Goal: Information Seeking & Learning: Learn about a topic

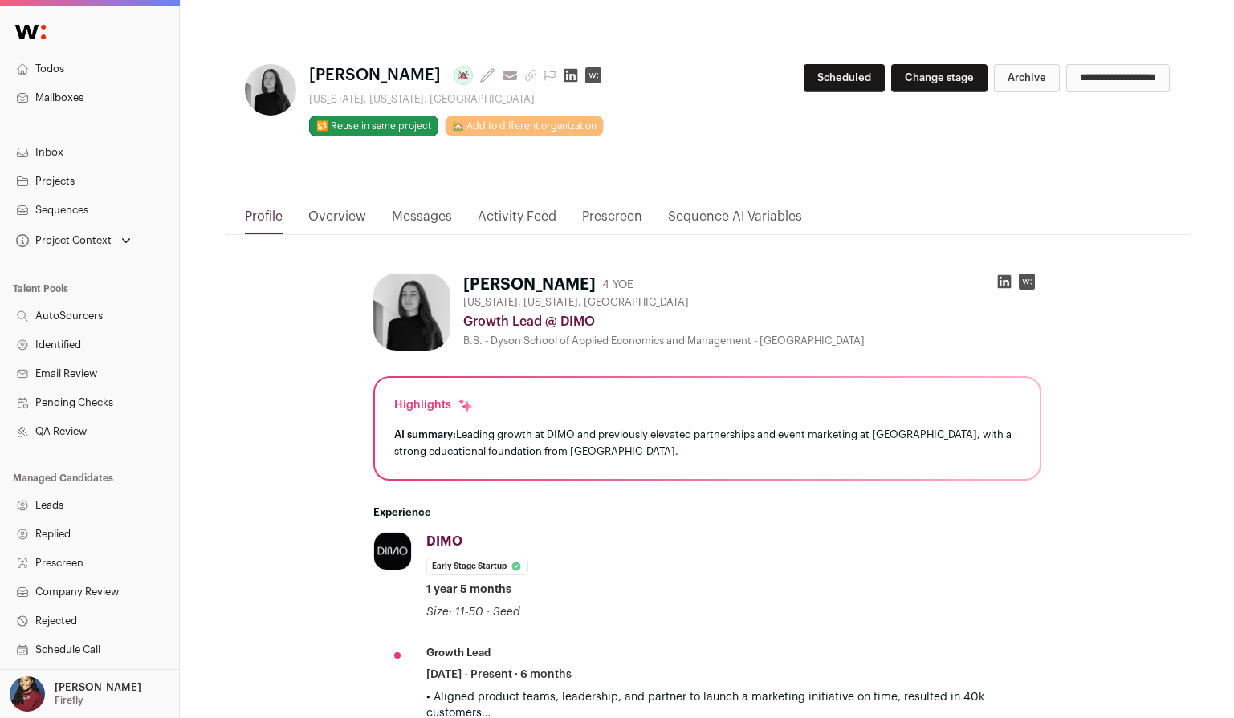
scroll to position [172, 0]
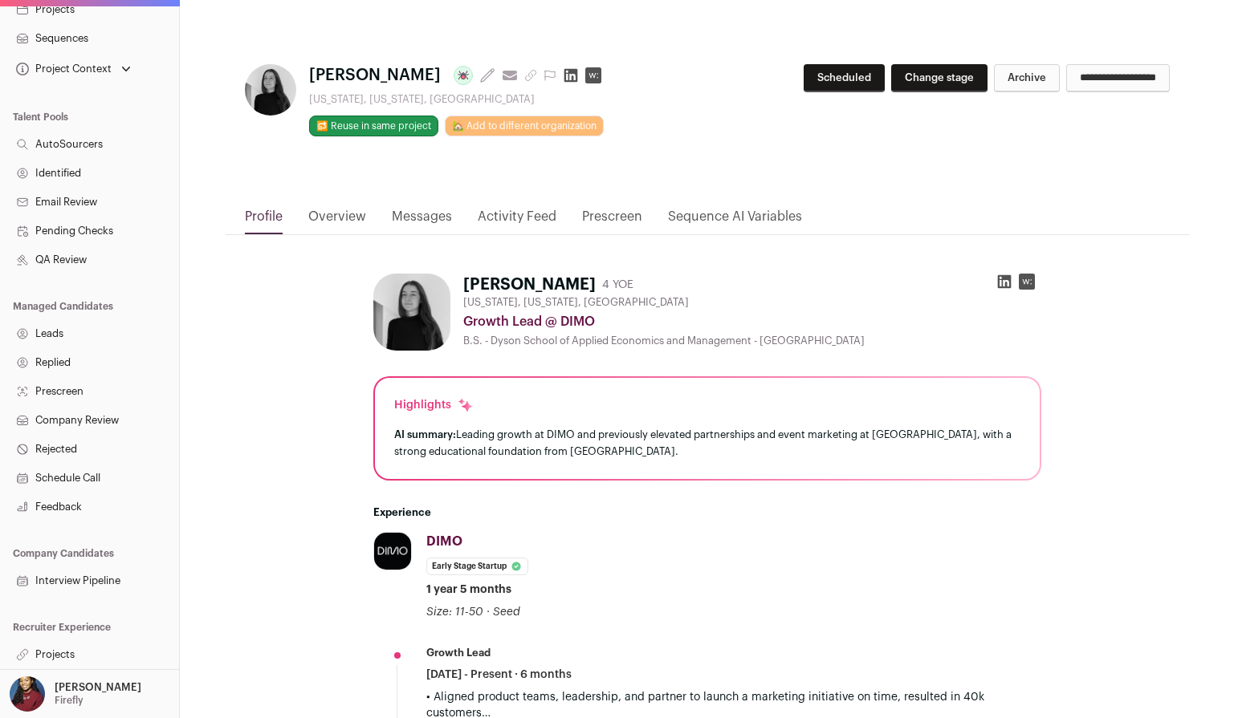
click at [81, 655] on link "Projects" at bounding box center [89, 655] width 179 height 29
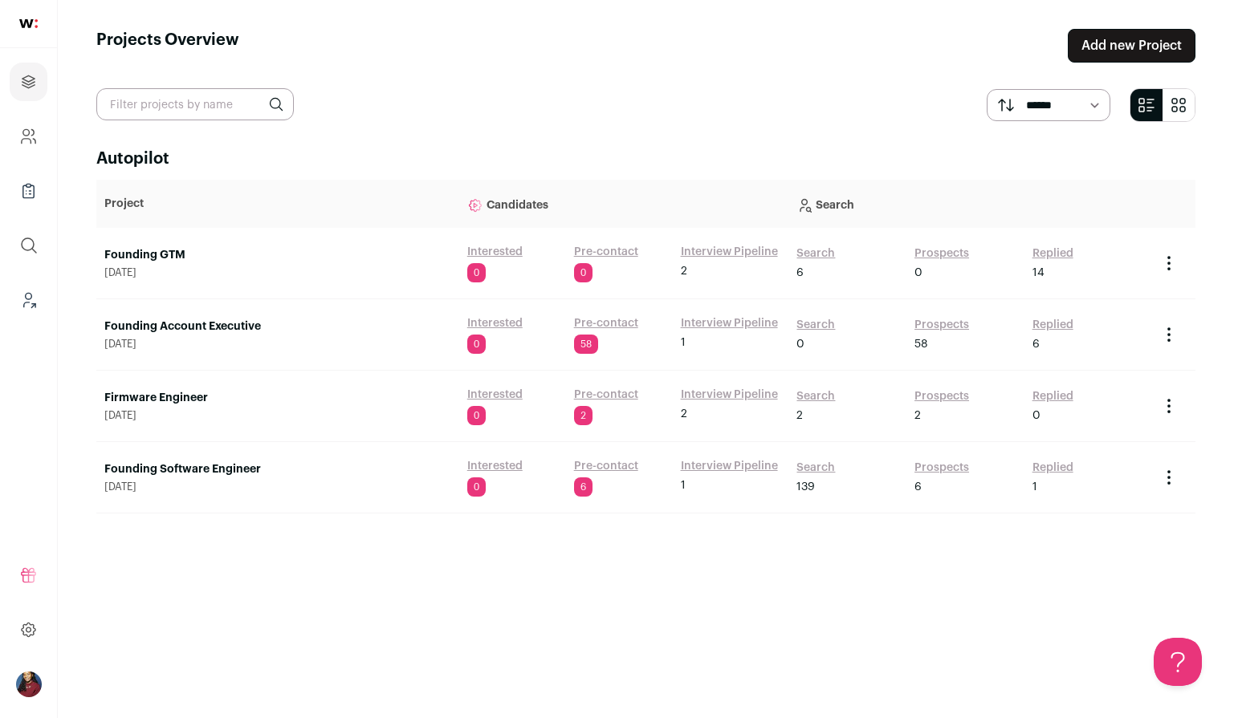
click at [159, 250] on link "Founding GTM" at bounding box center [277, 255] width 347 height 16
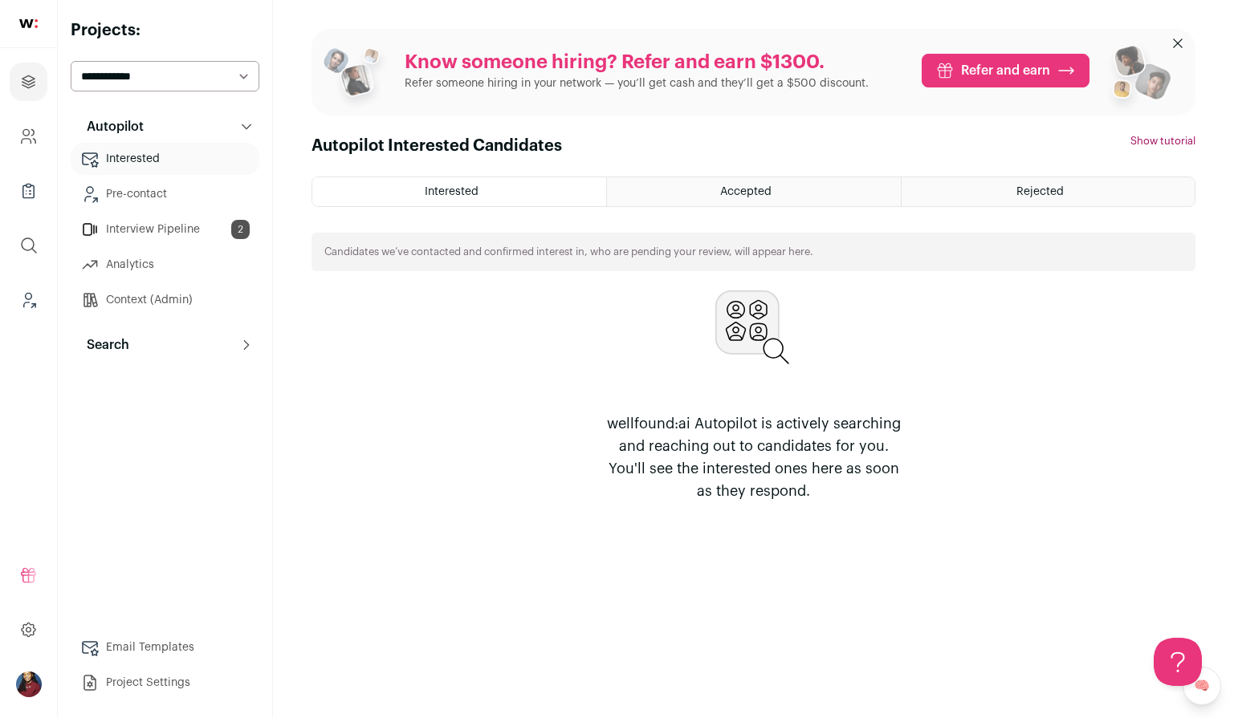
click at [164, 229] on link "Interview Pipeline 2" at bounding box center [165, 230] width 189 height 32
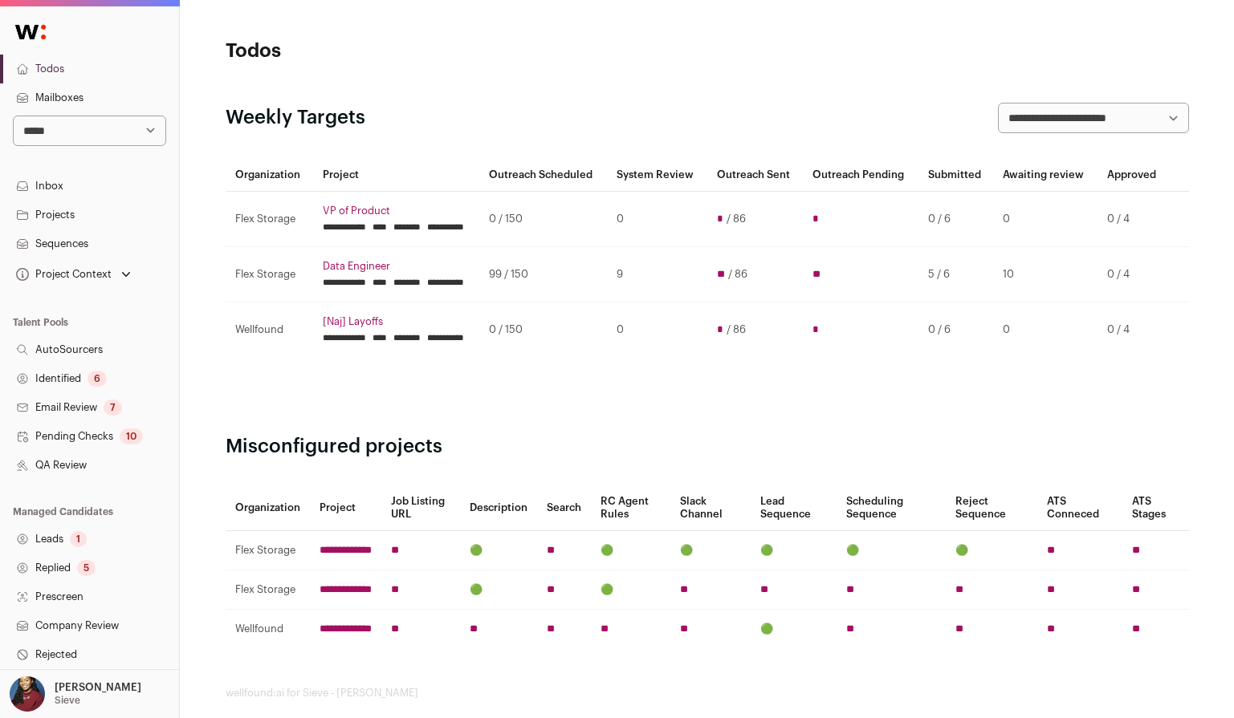
click at [136, 125] on select "**********" at bounding box center [89, 131] width 153 height 31
click at [157, 140] on select "**********" at bounding box center [89, 131] width 153 height 31
select select "*****"
click at [13, 116] on select "**********" at bounding box center [89, 131] width 153 height 31
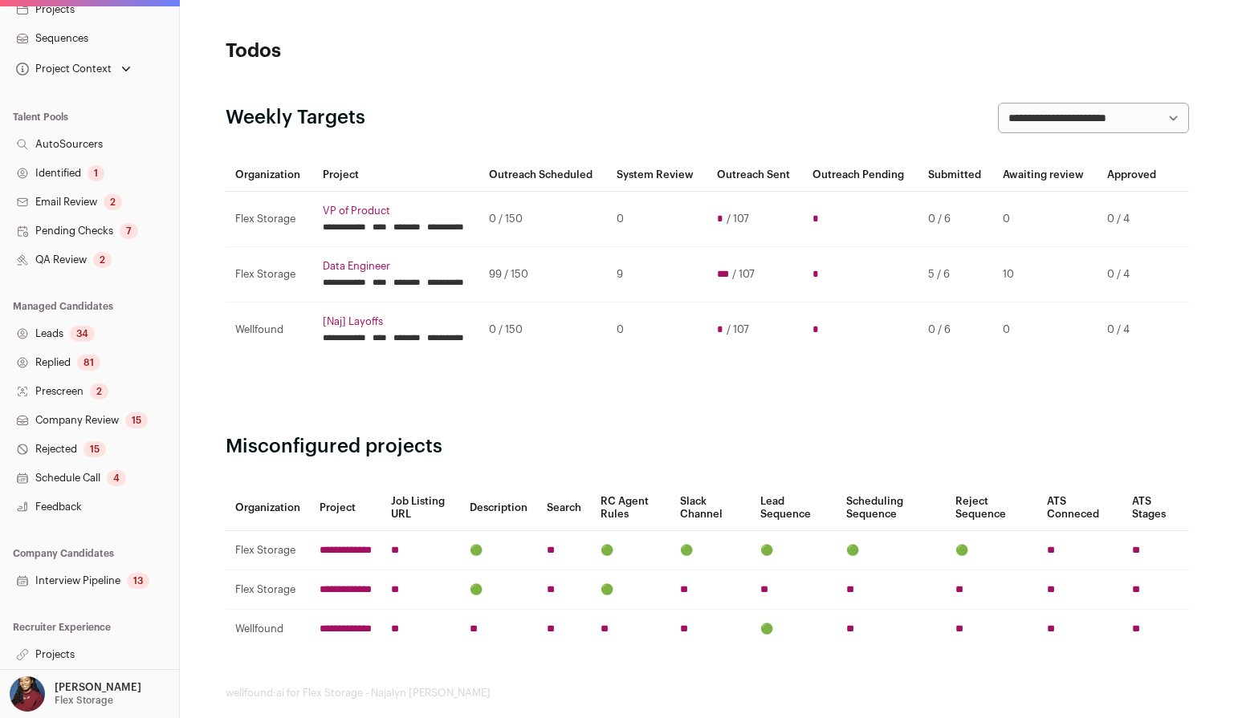
click at [63, 648] on link "Projects" at bounding box center [89, 655] width 179 height 29
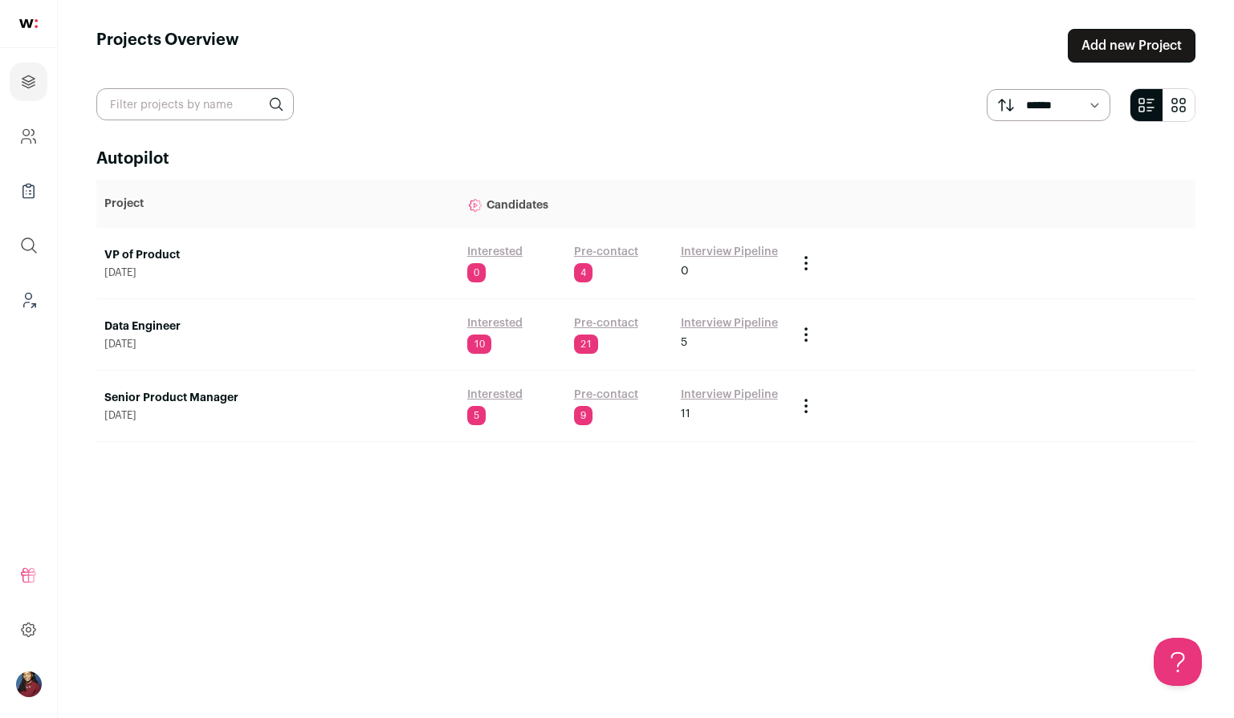
click at [478, 326] on link "Interested" at bounding box center [494, 323] width 55 height 16
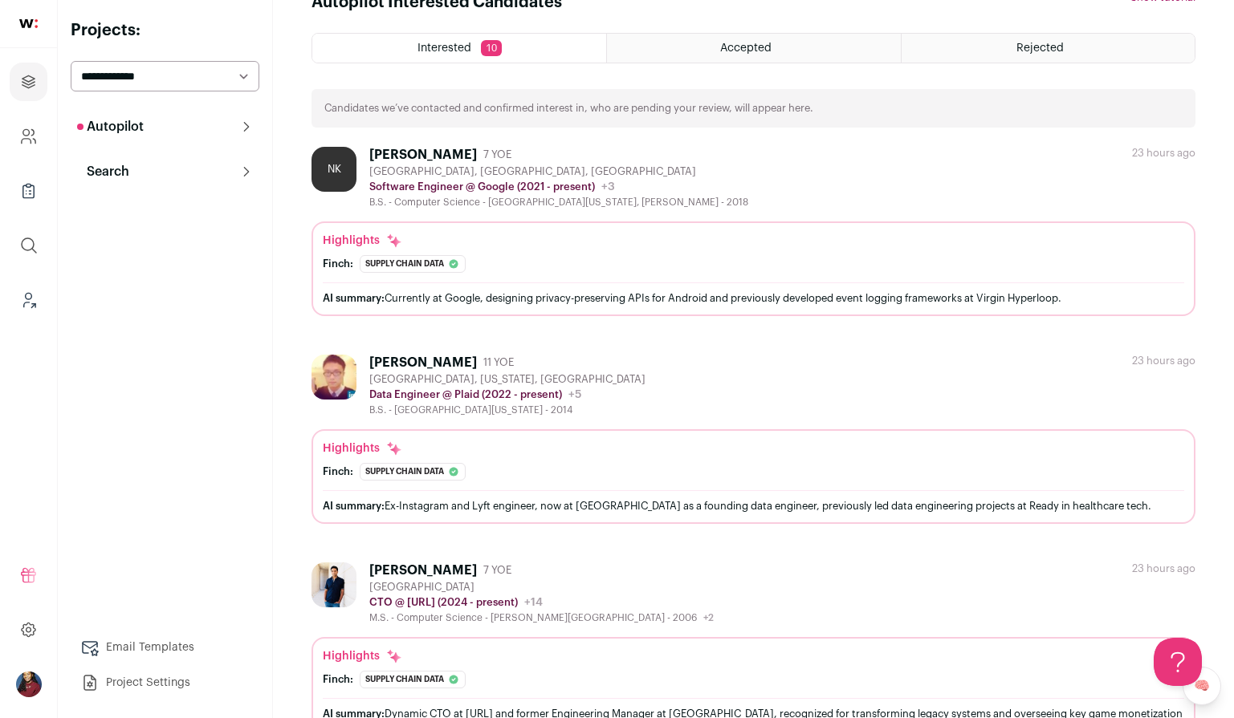
scroll to position [137, 0]
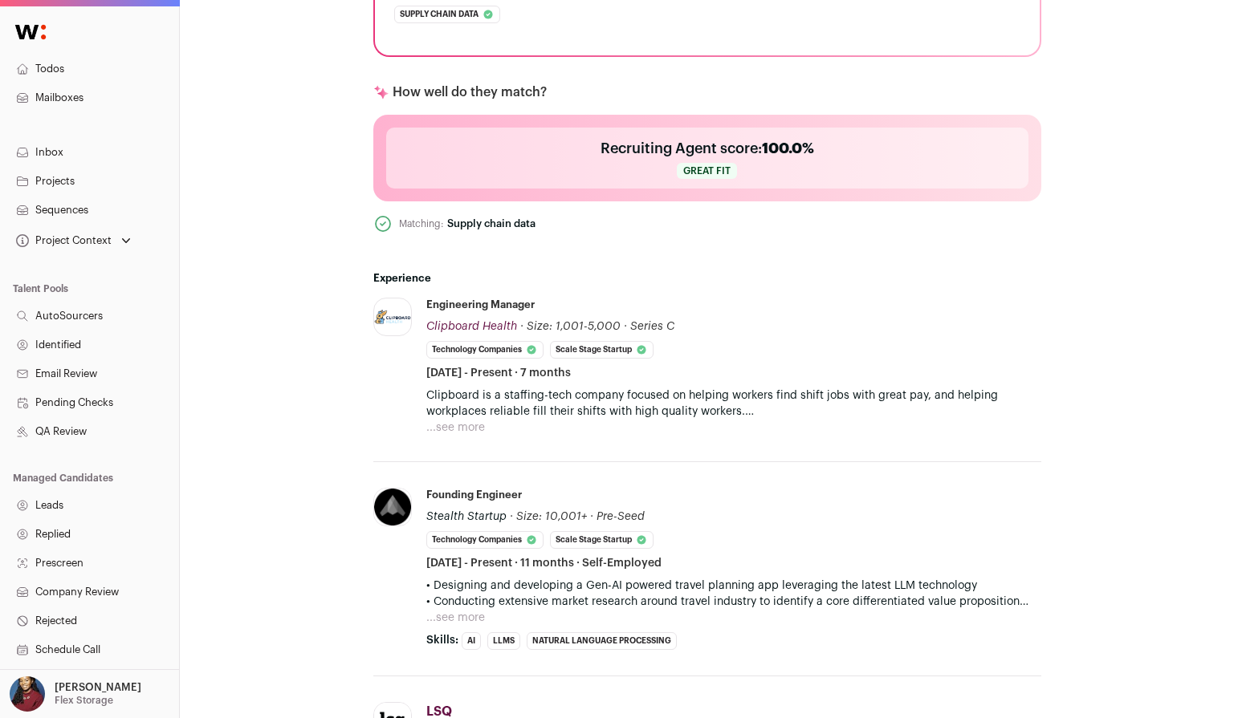
scroll to position [608, 0]
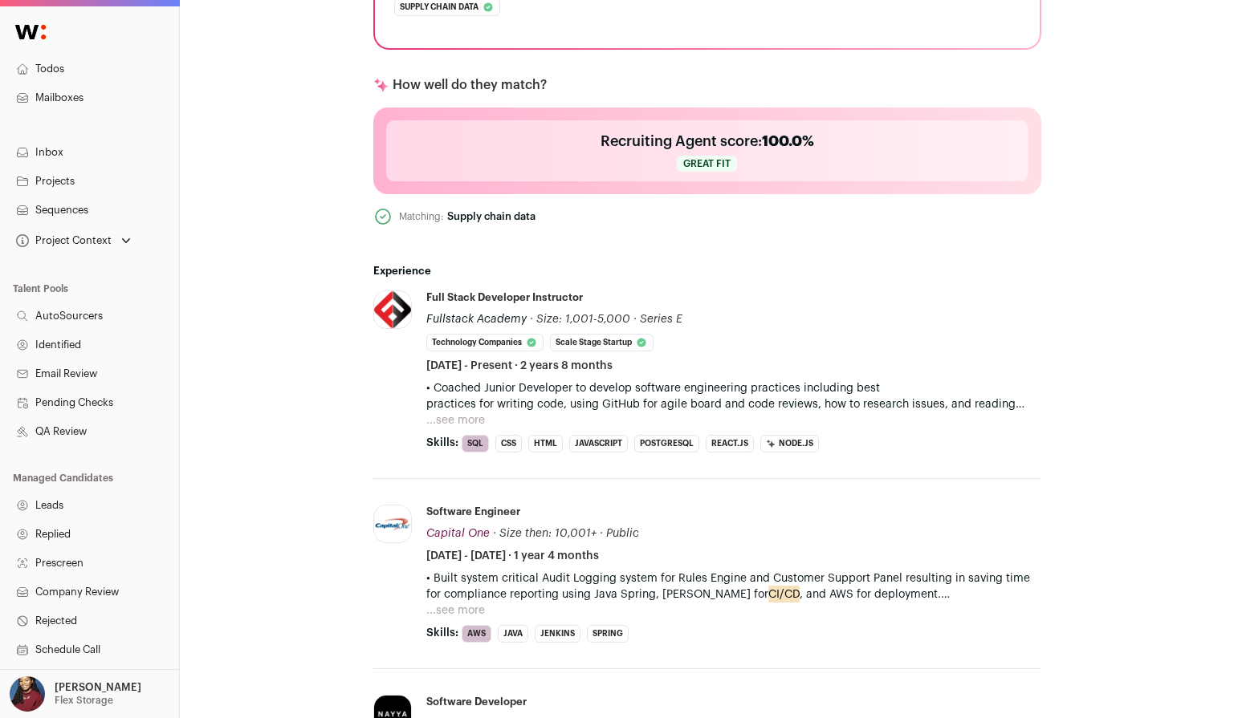
scroll to position [610, 0]
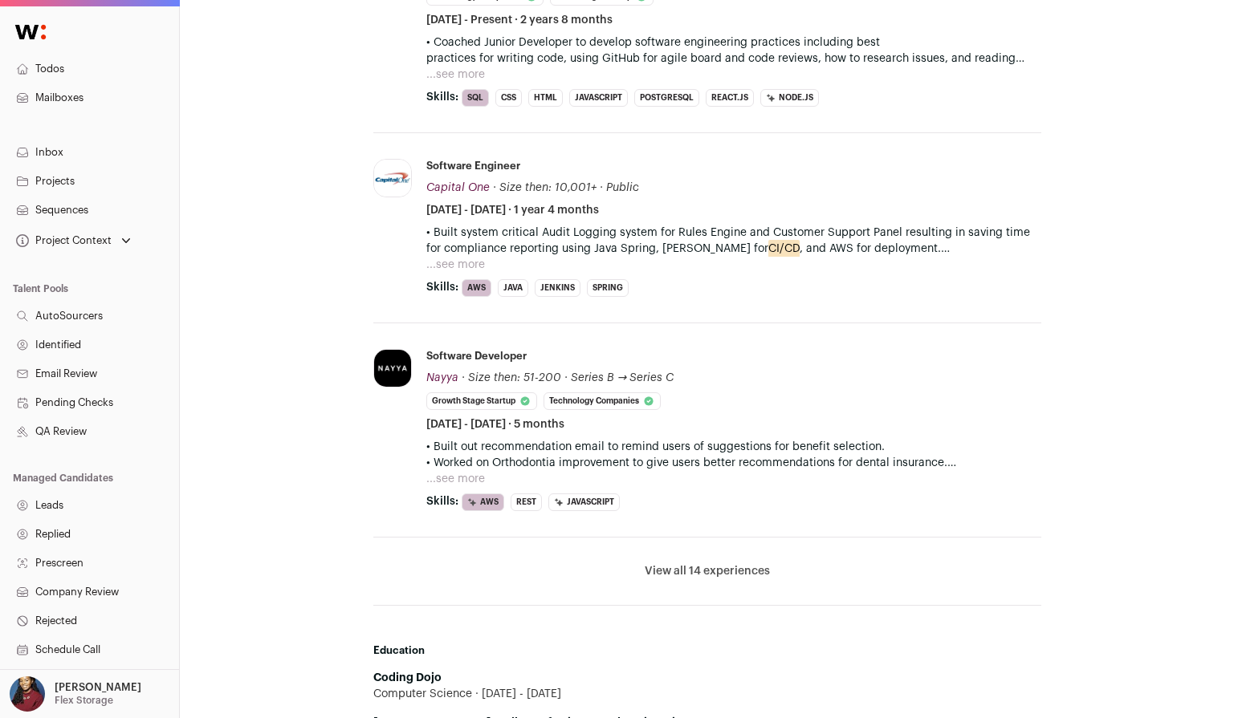
scroll to position [935, 0]
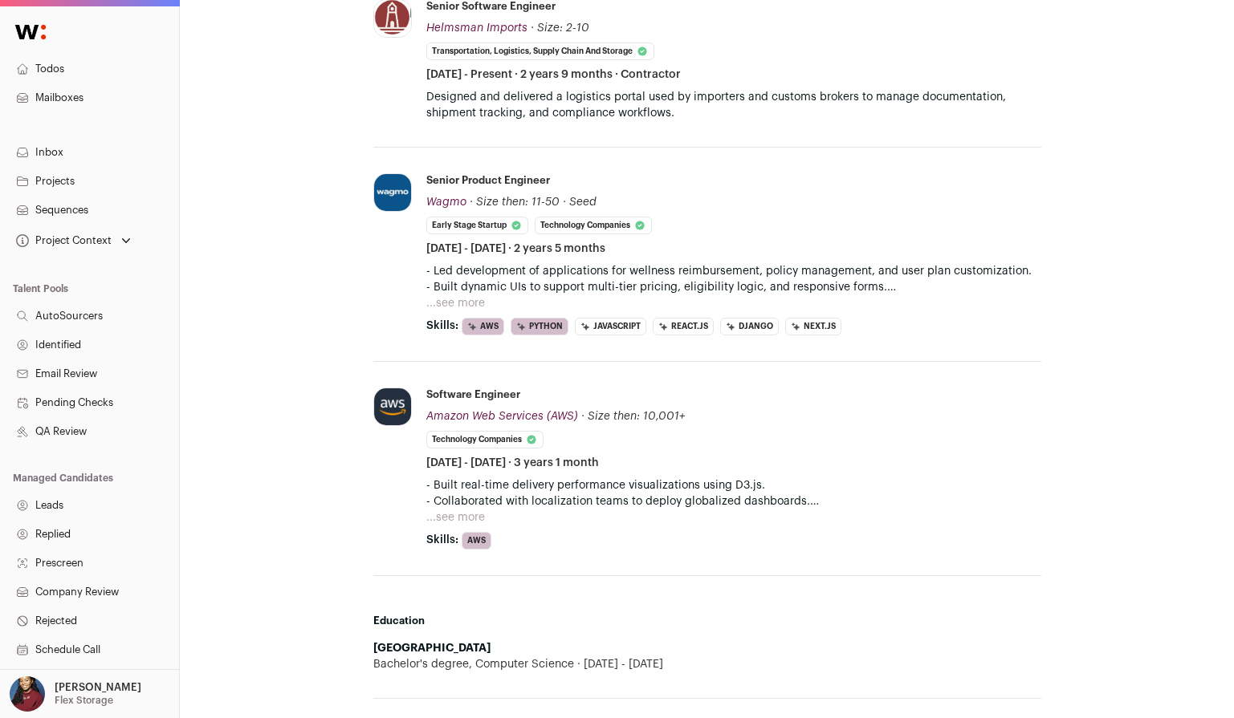
scroll to position [859, 0]
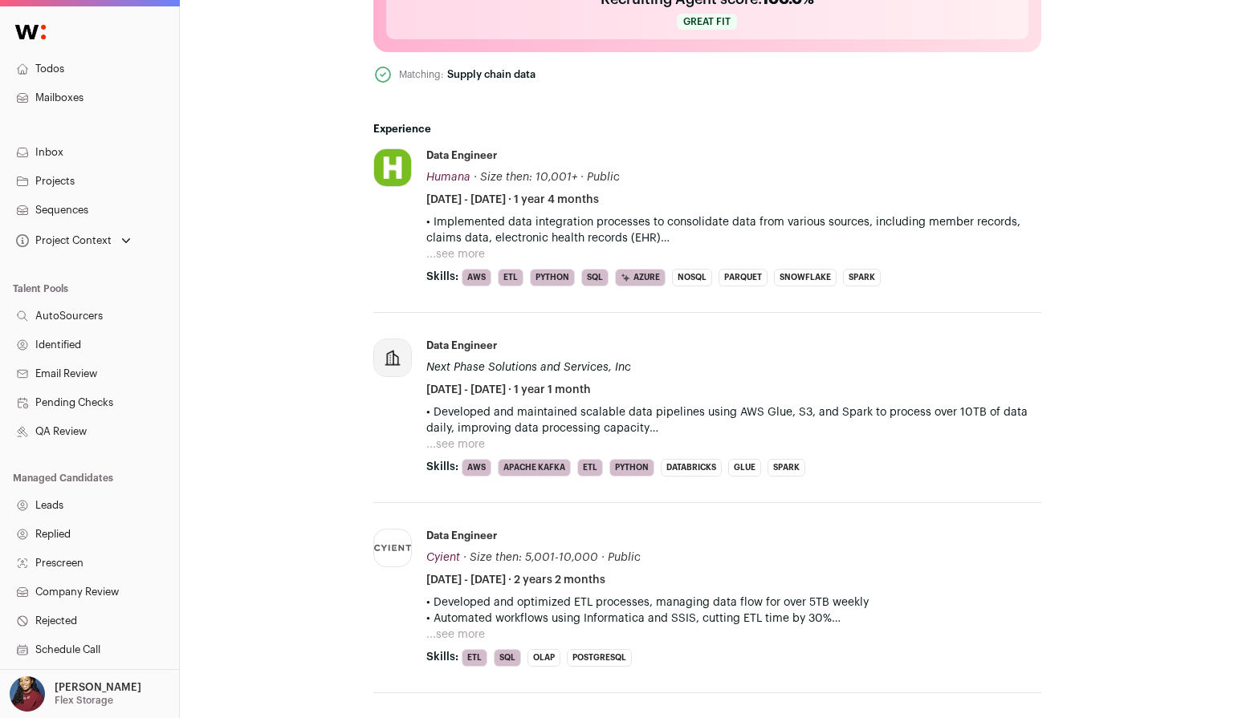
scroll to position [962, 0]
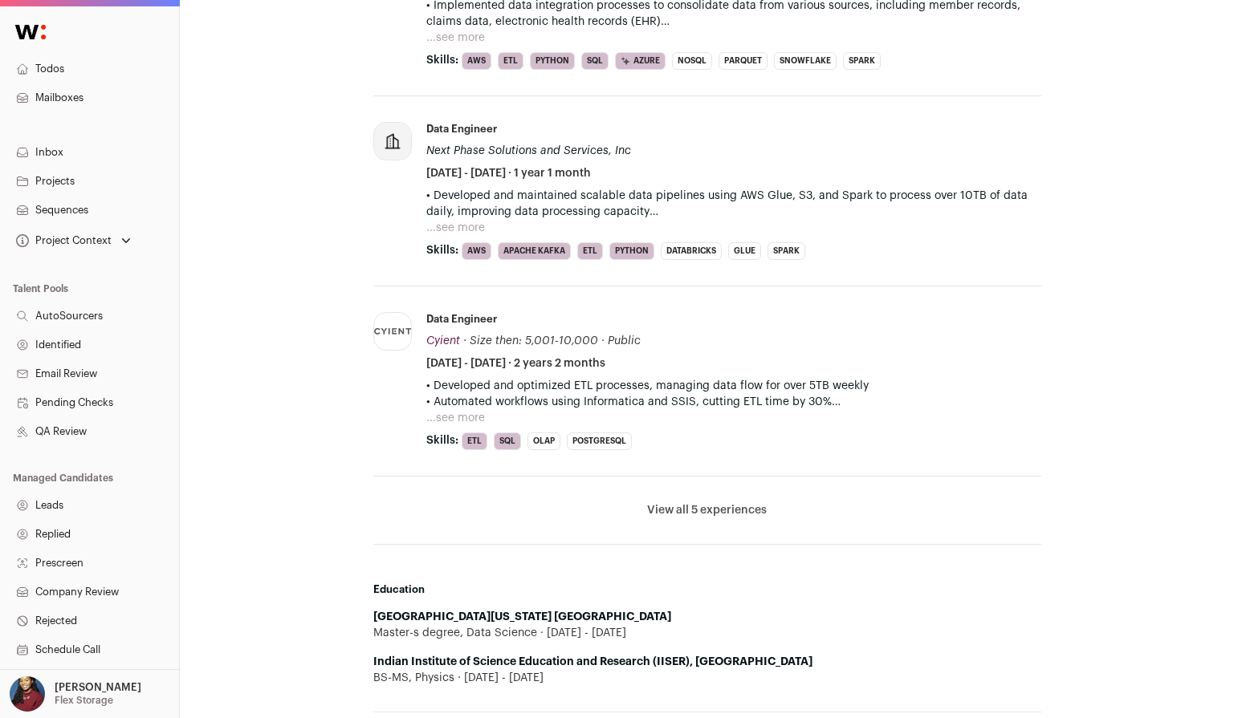
click at [708, 502] on li "View all 5 experiences View less" at bounding box center [707, 511] width 668 height 68
click at [699, 526] on li "View all 5 experiences View less" at bounding box center [707, 511] width 668 height 68
click at [699, 507] on button "View all 5 experiences" at bounding box center [707, 510] width 120 height 16
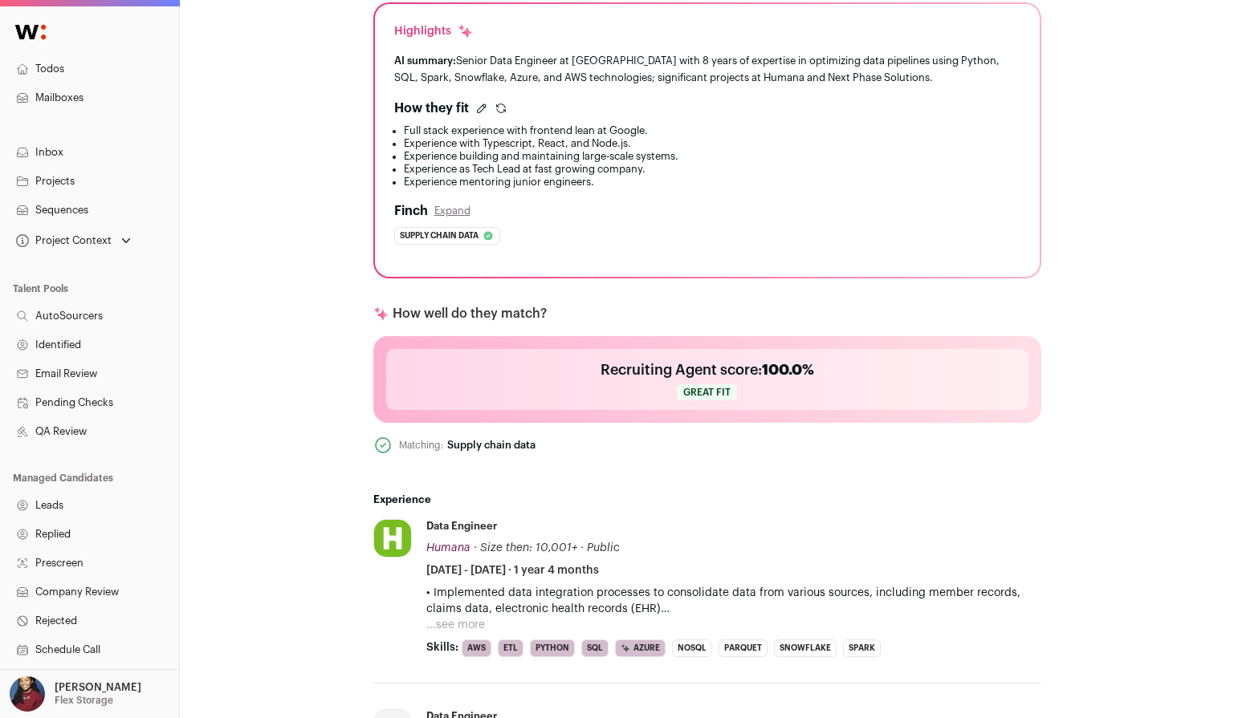
scroll to position [363, 0]
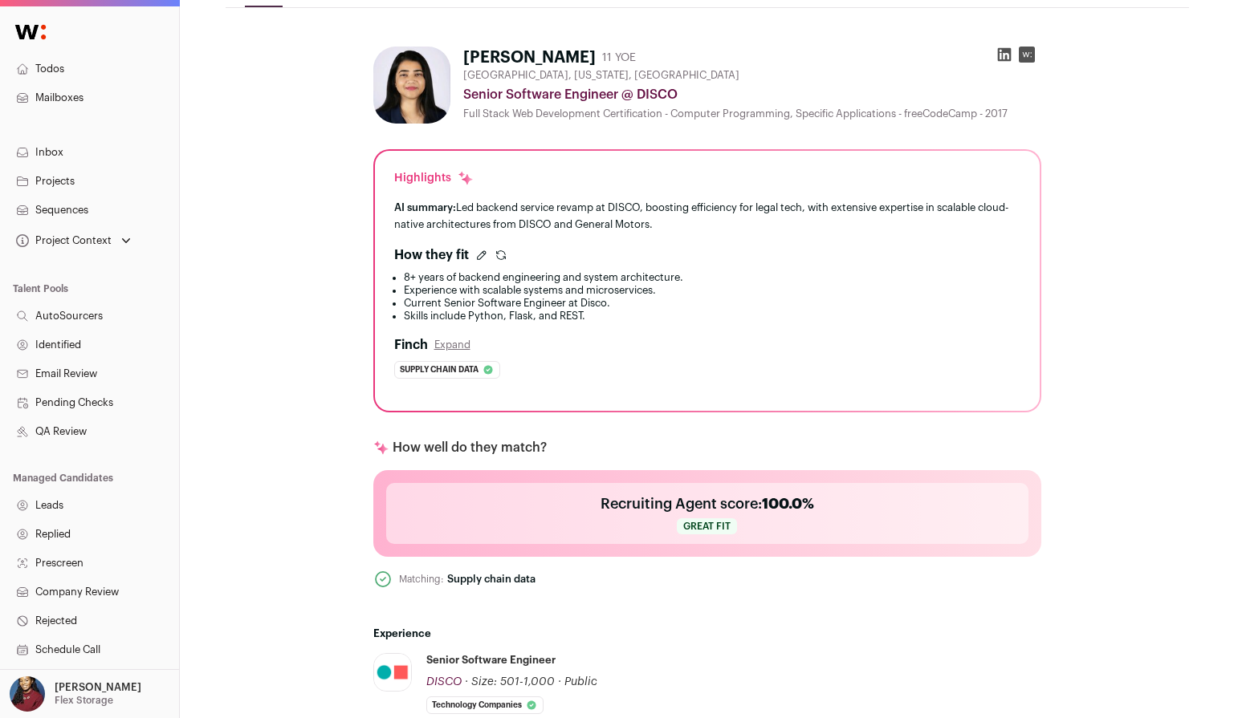
scroll to position [226, 0]
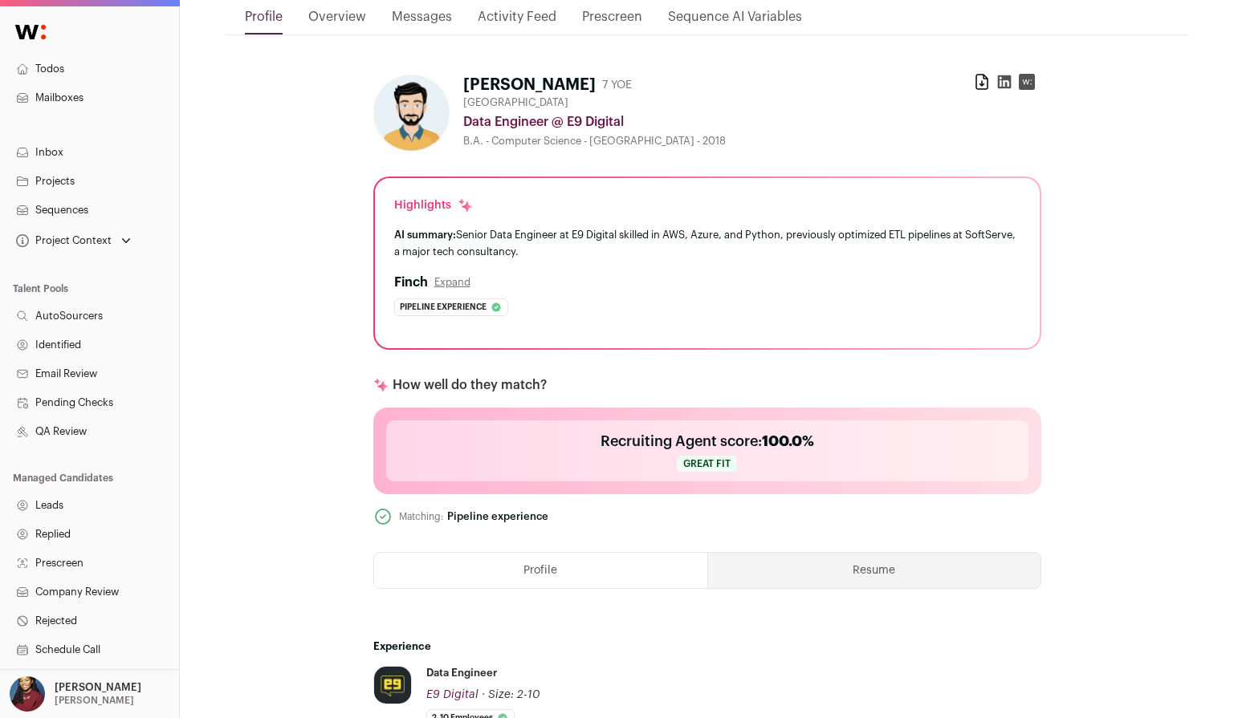
scroll to position [199, 0]
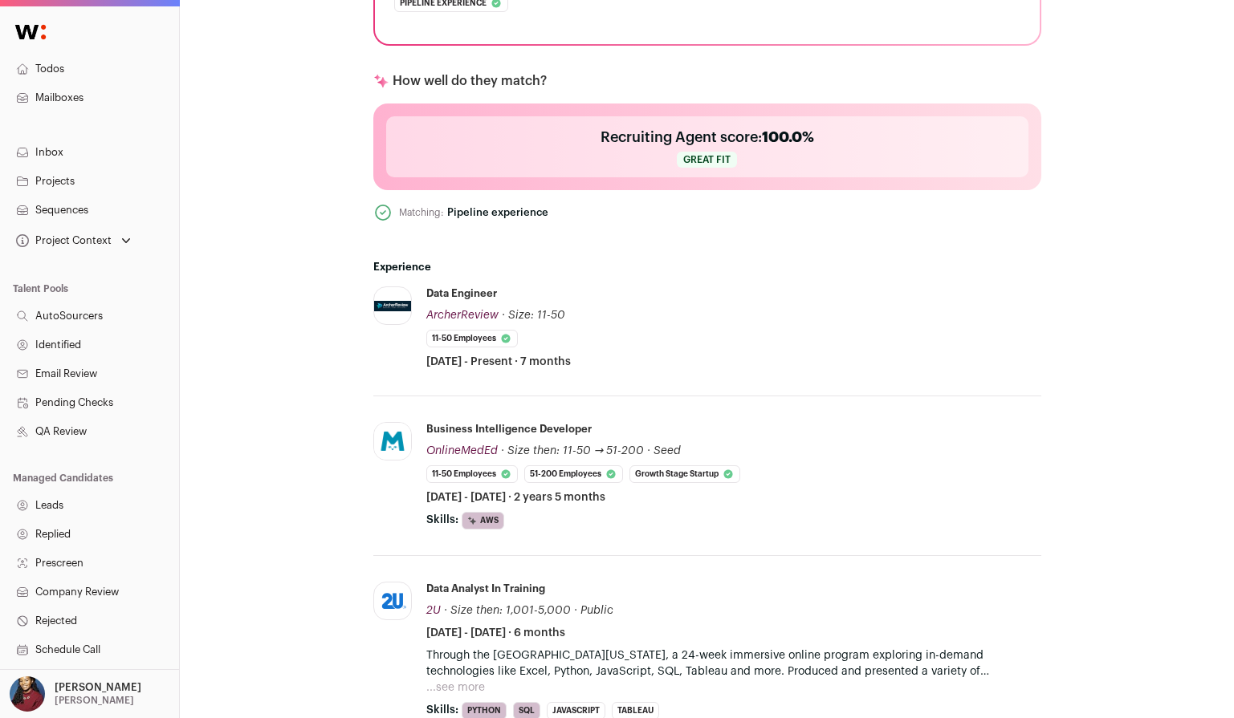
scroll to position [513, 0]
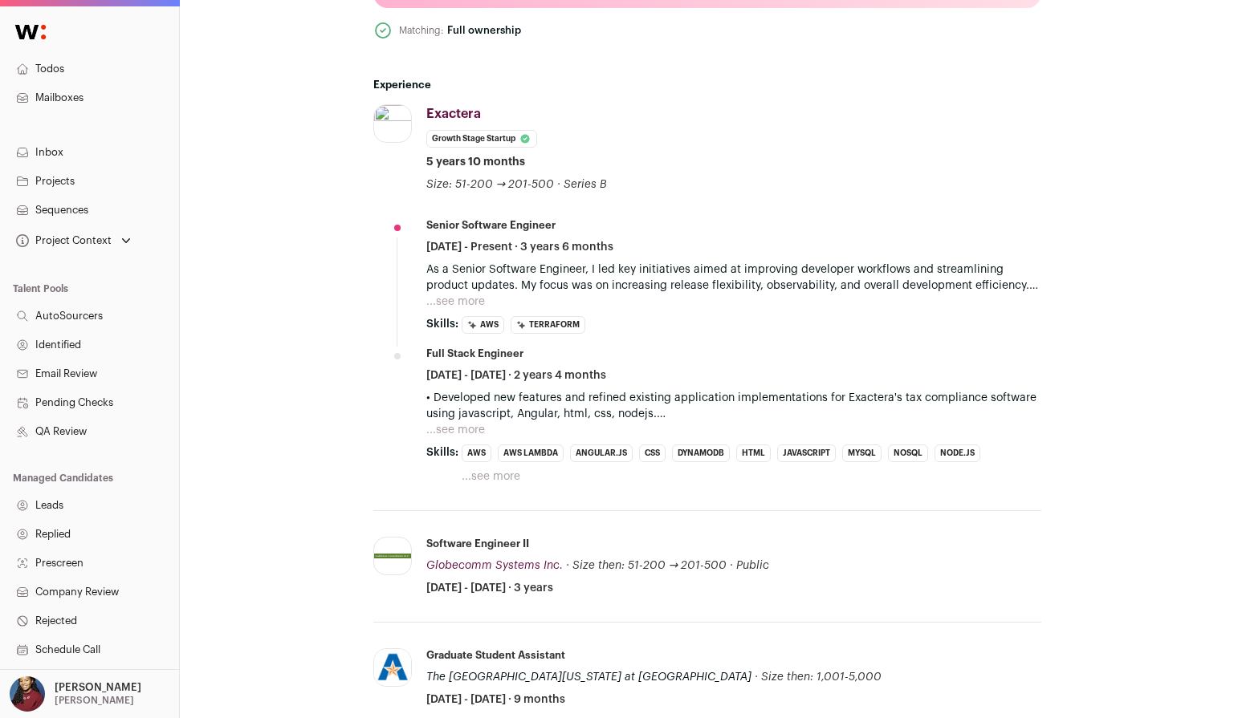
scroll to position [685, 0]
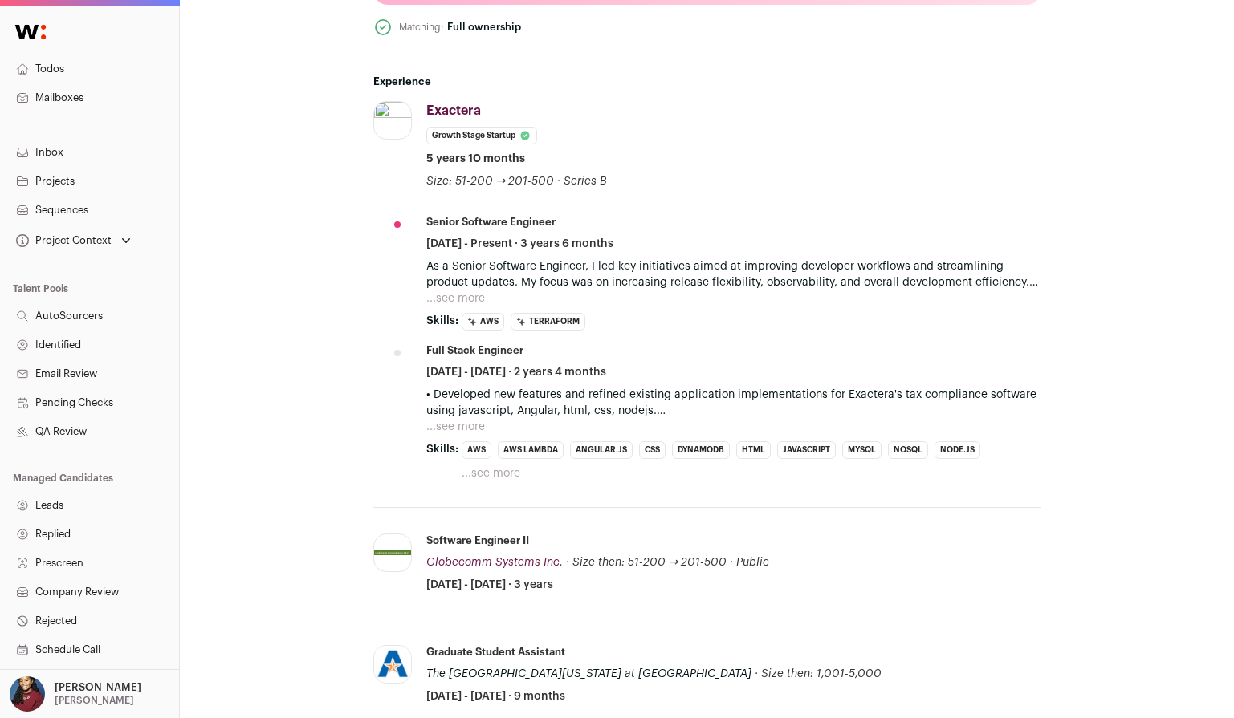
scroll to position [297, 0]
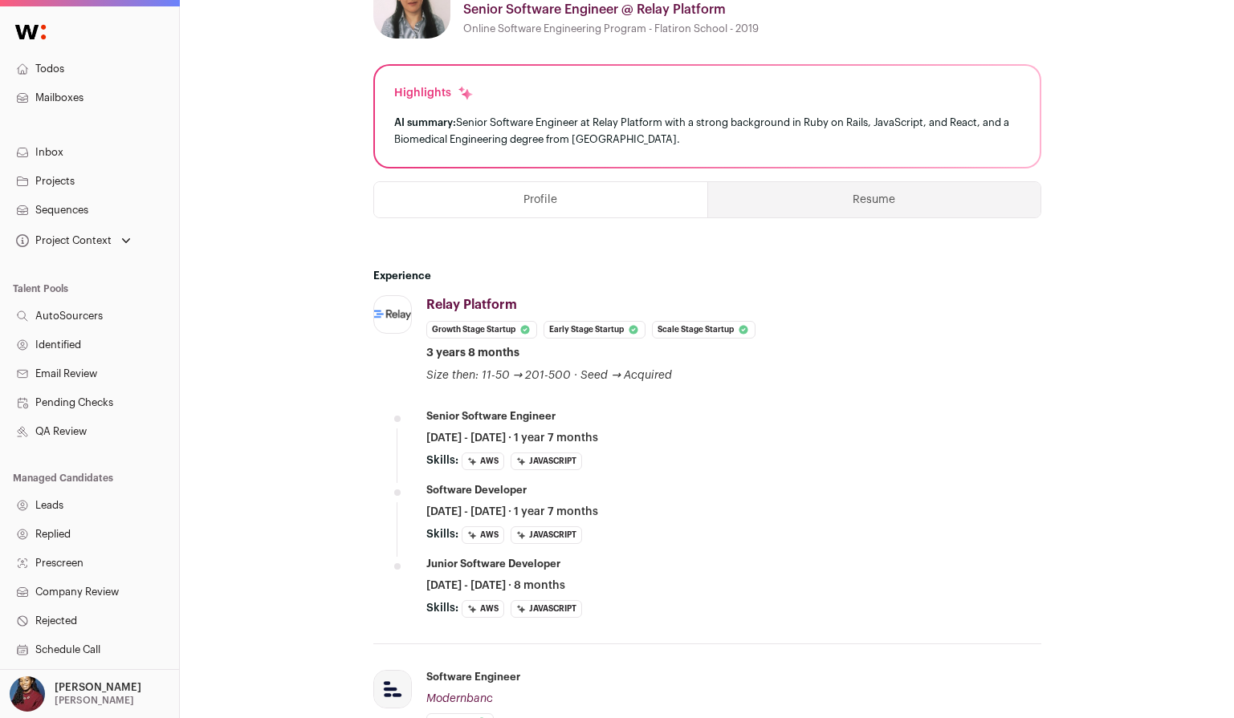
scroll to position [709, 0]
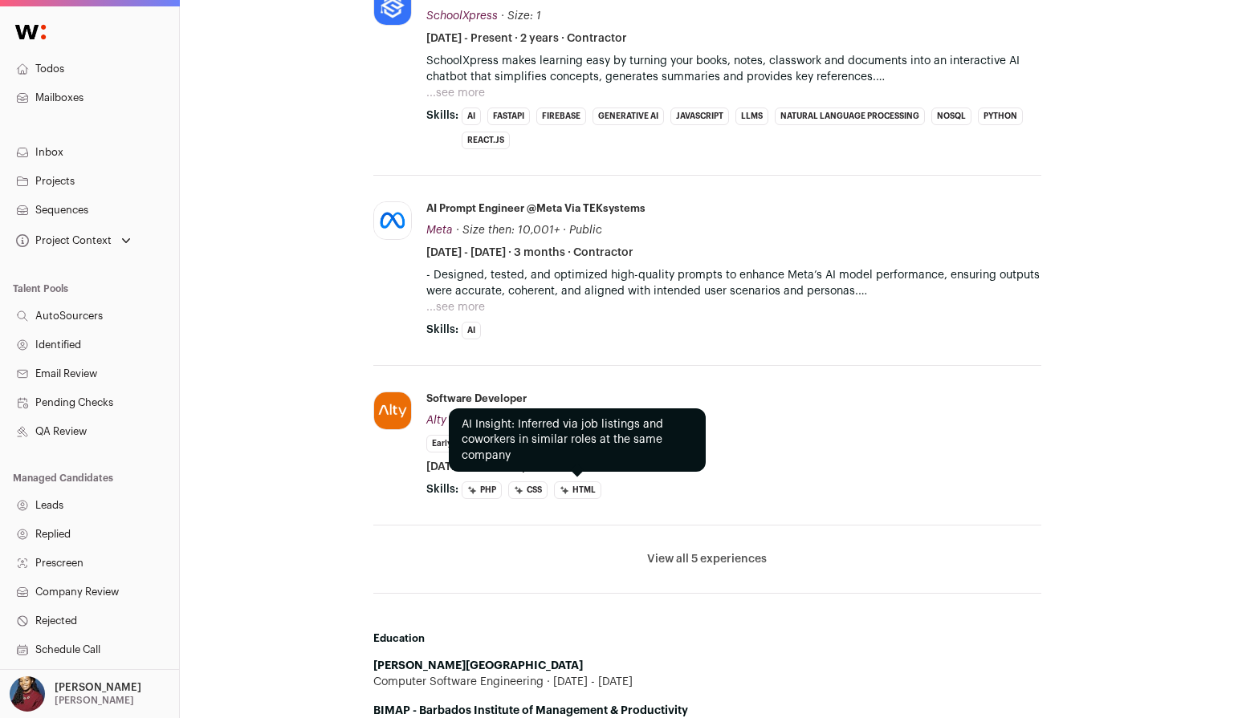
scroll to position [834, 0]
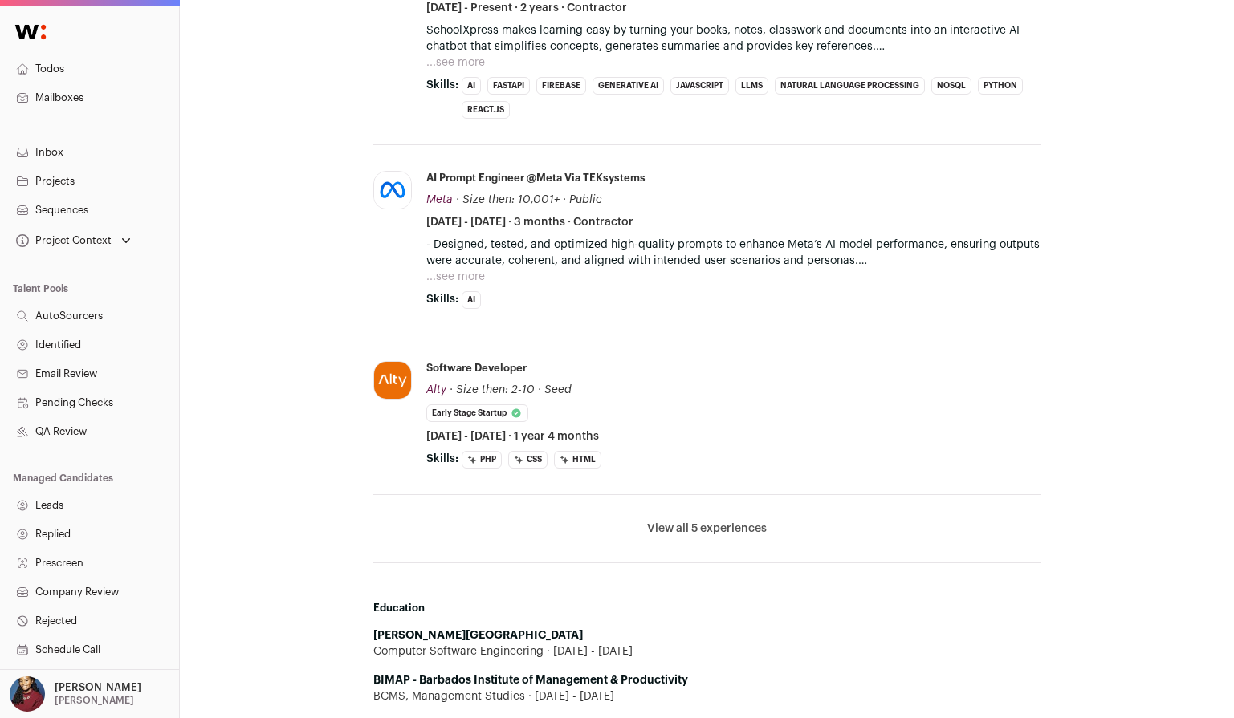
click at [698, 527] on button "View all 5 experiences" at bounding box center [707, 529] width 120 height 16
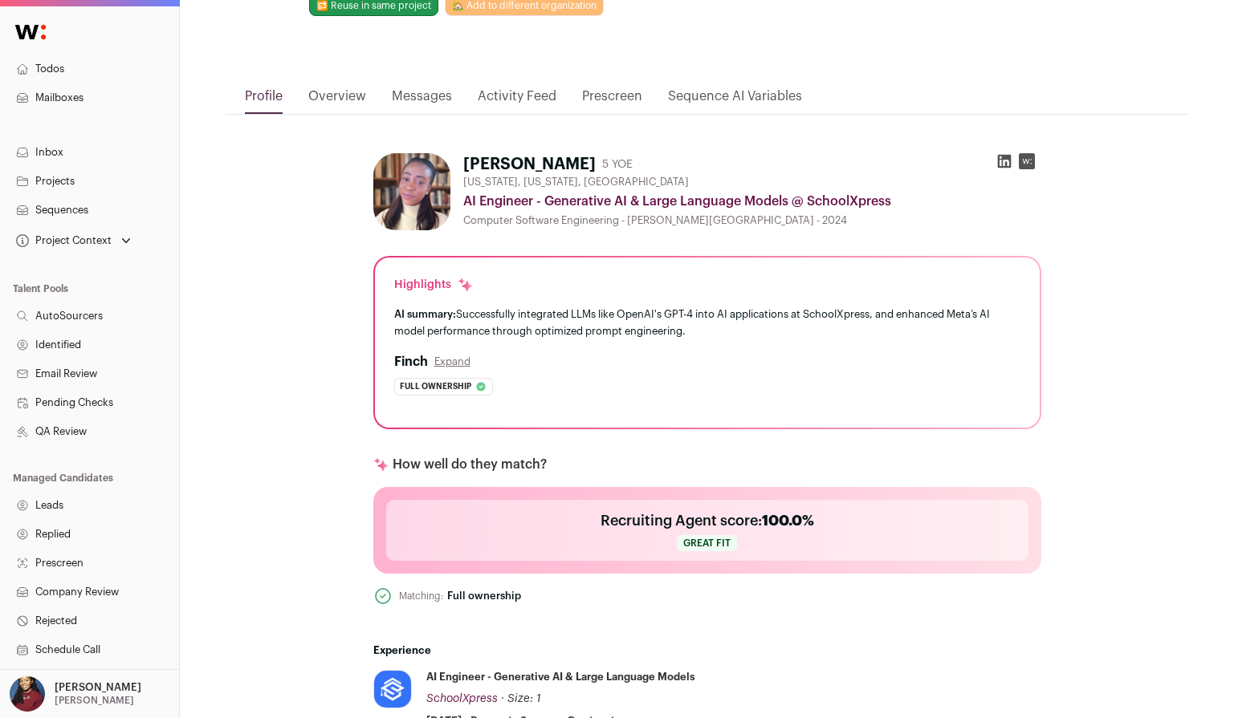
scroll to position [0, 0]
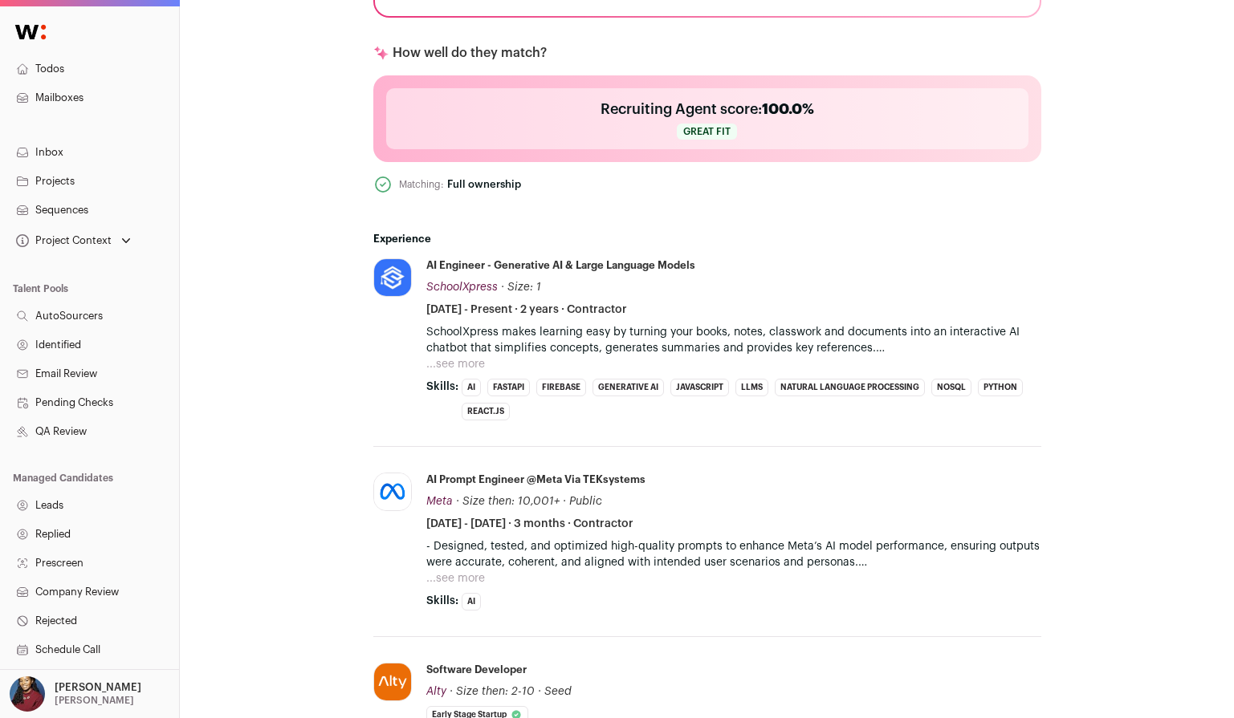
scroll to position [617, 0]
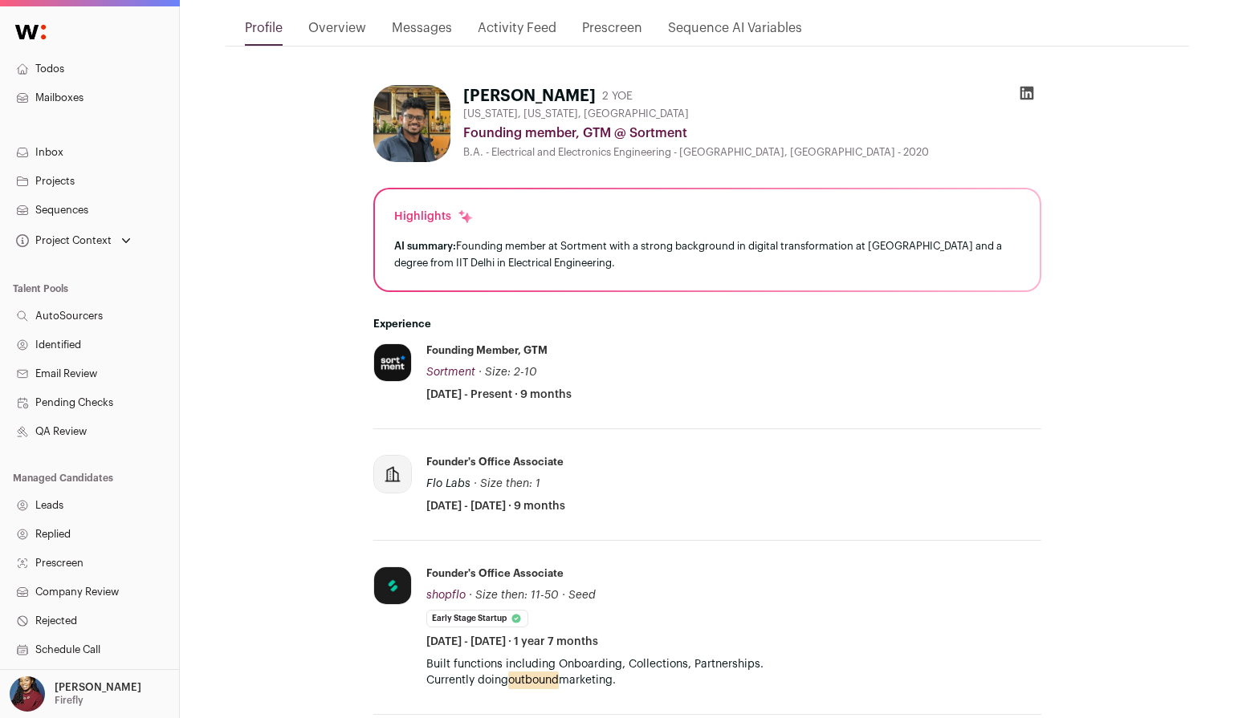
scroll to position [308, 0]
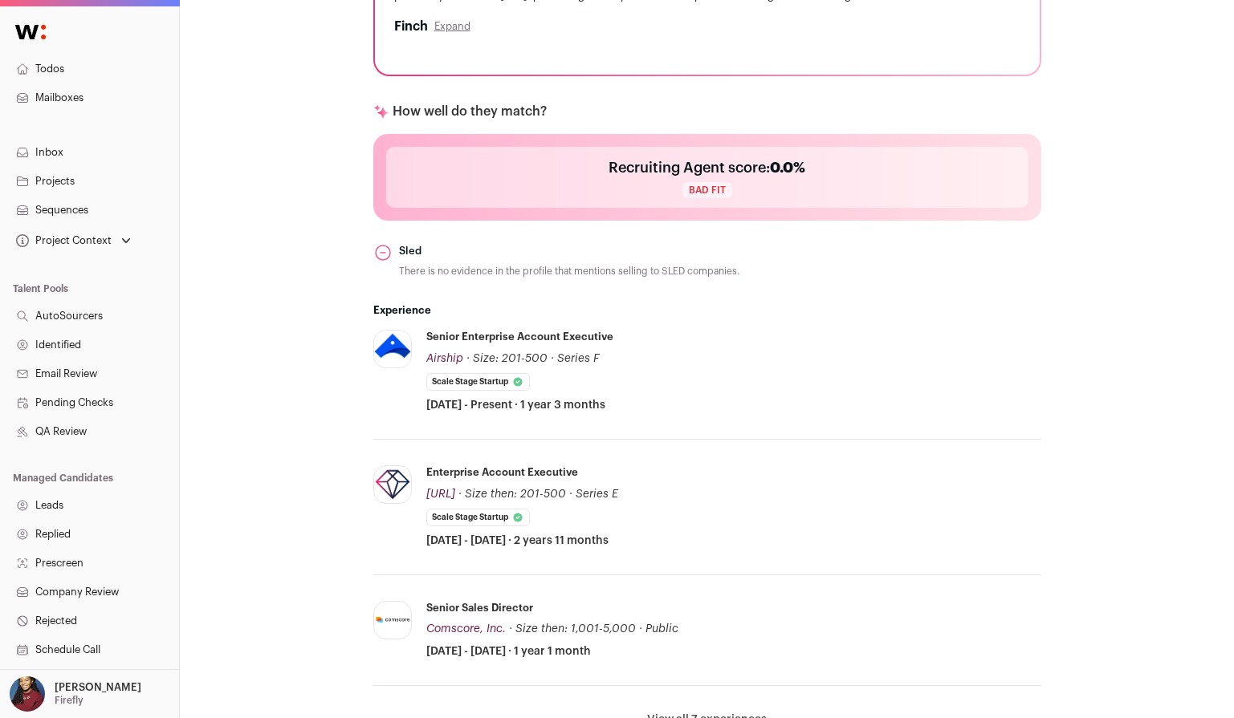
scroll to position [604, 0]
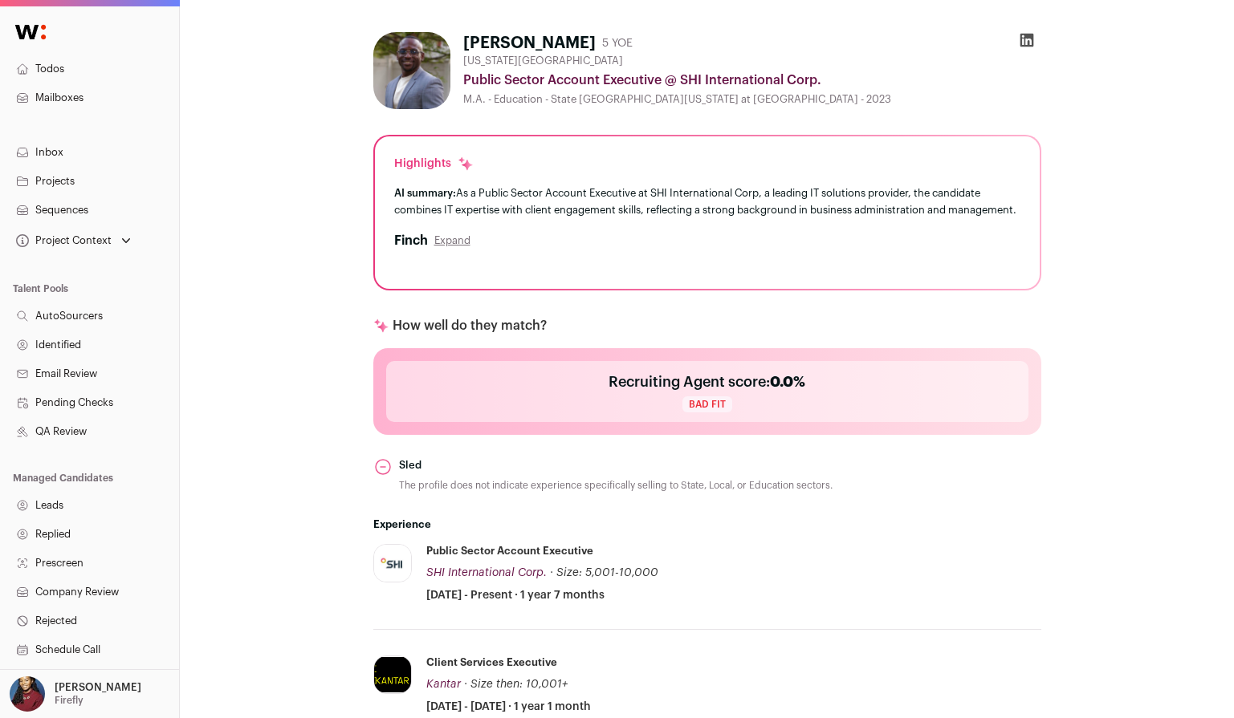
scroll to position [465, 0]
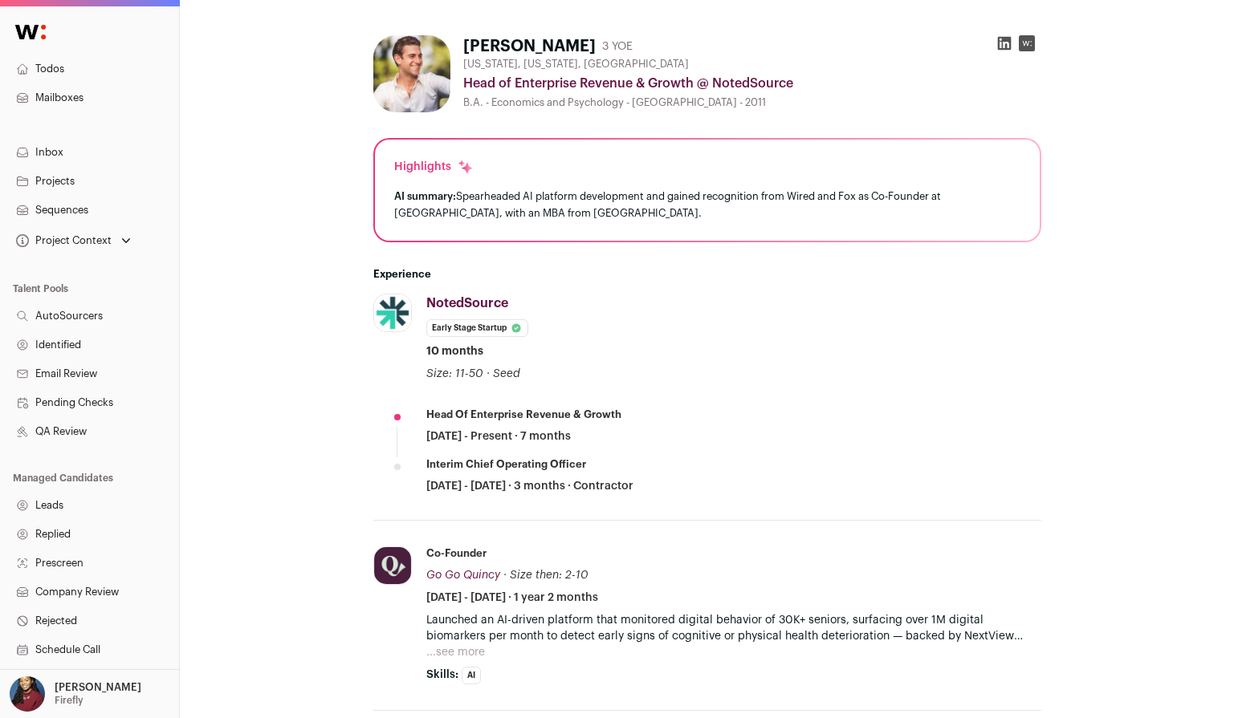
scroll to position [240, 0]
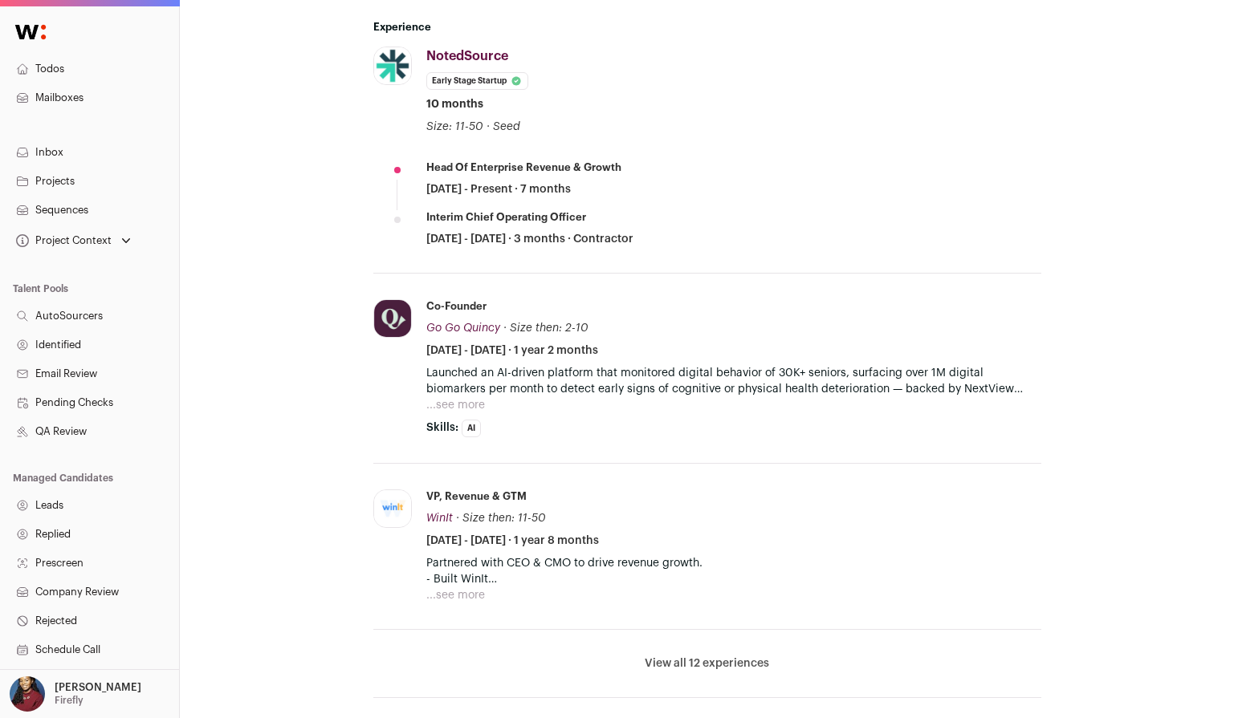
scroll to position [490, 0]
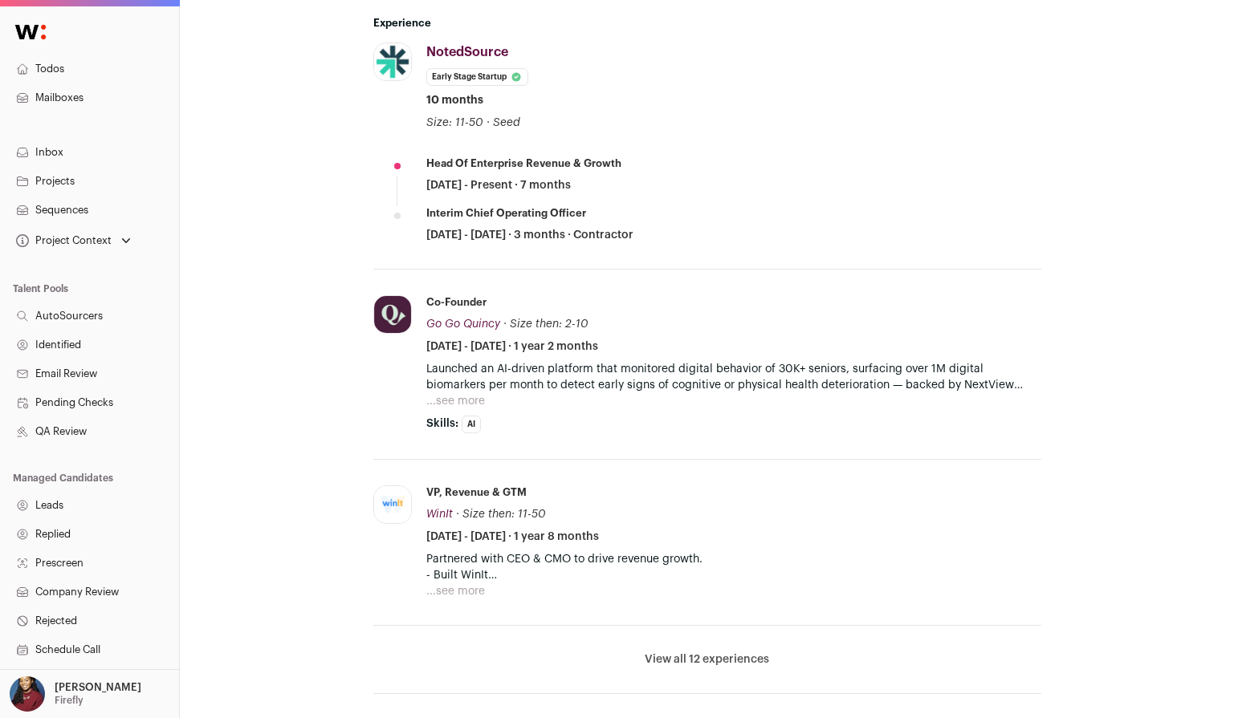
click at [693, 667] on li "View all 12 experiences View less" at bounding box center [707, 660] width 668 height 68
click at [694, 656] on button "View all 12 experiences" at bounding box center [707, 660] width 124 height 16
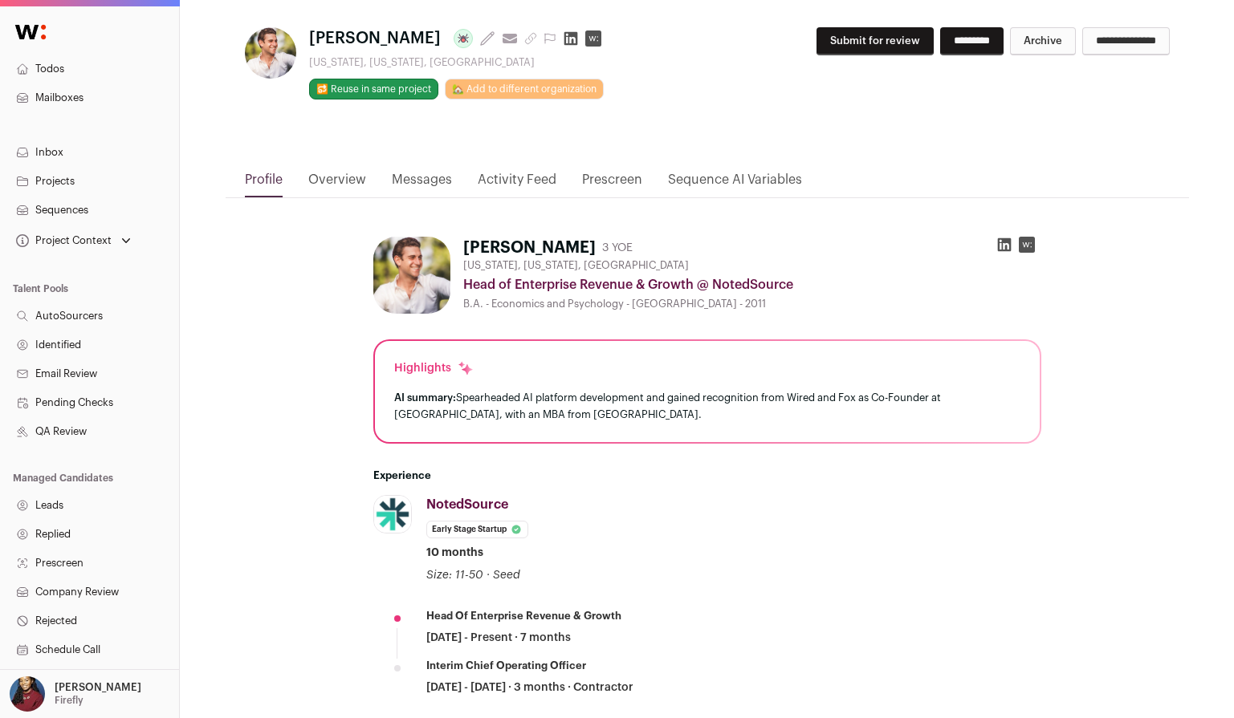
scroll to position [36, 0]
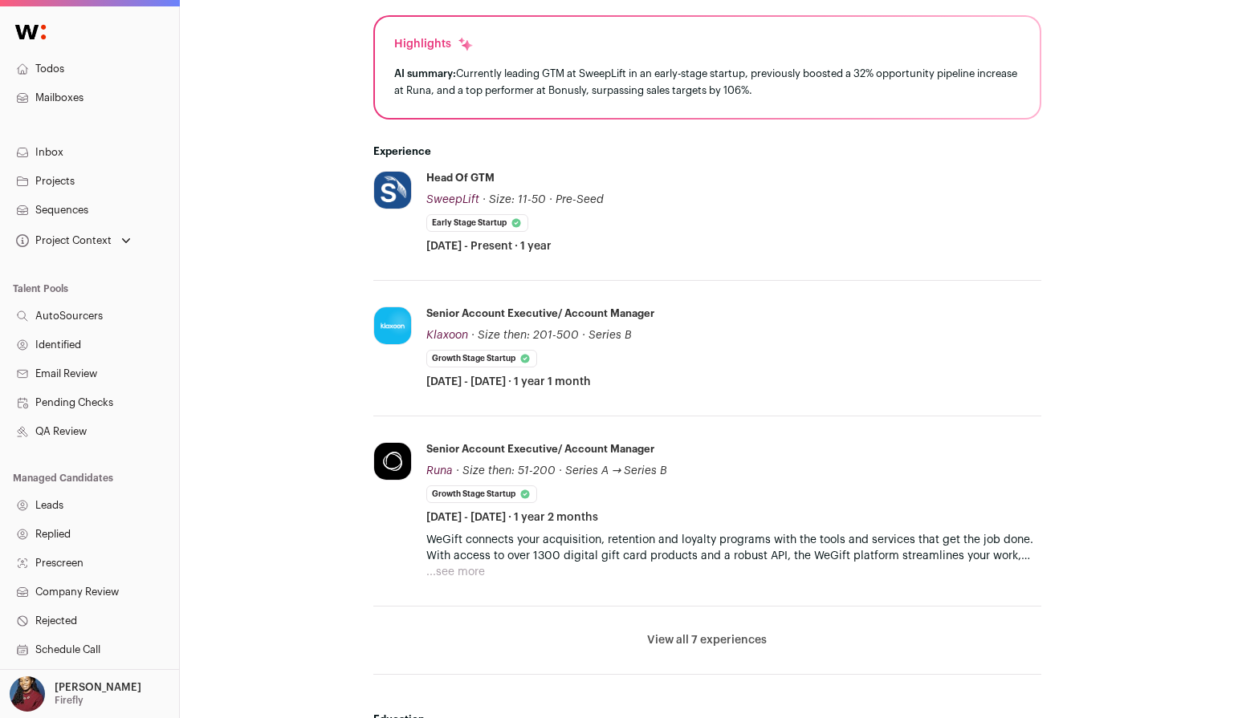
scroll to position [363, 0]
click at [669, 635] on button "View all 7 experiences" at bounding box center [707, 639] width 120 height 16
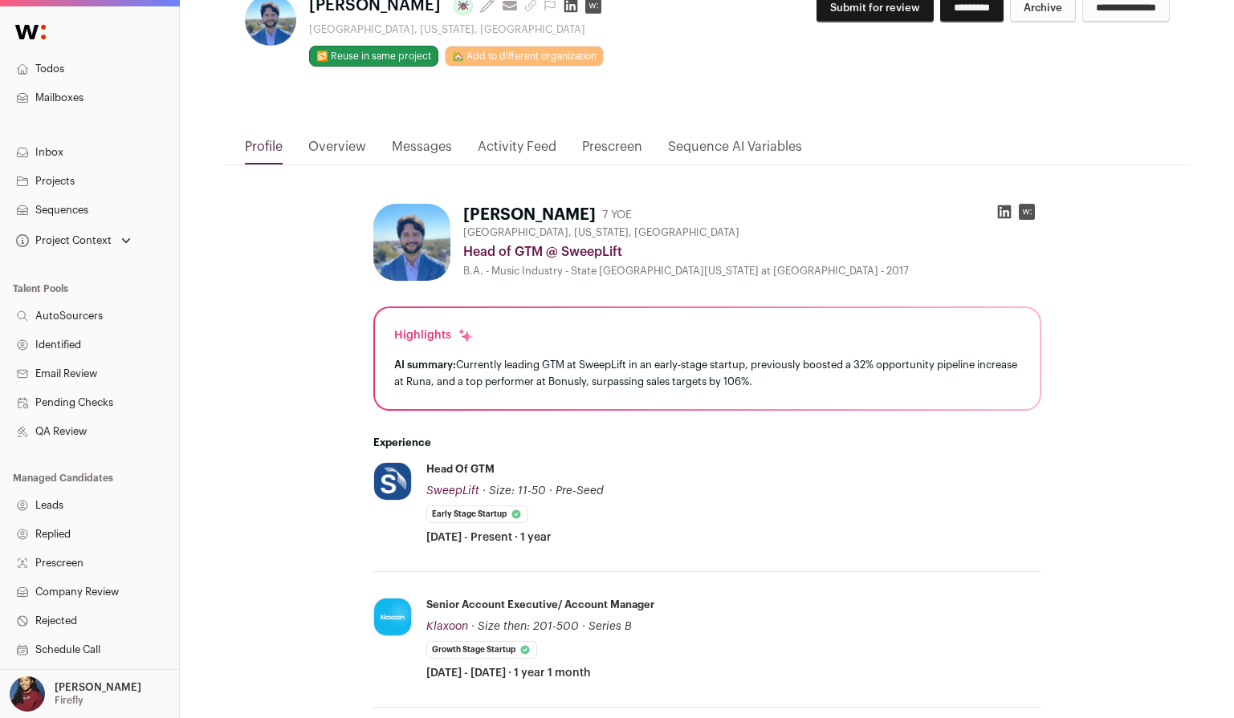
scroll to position [117, 0]
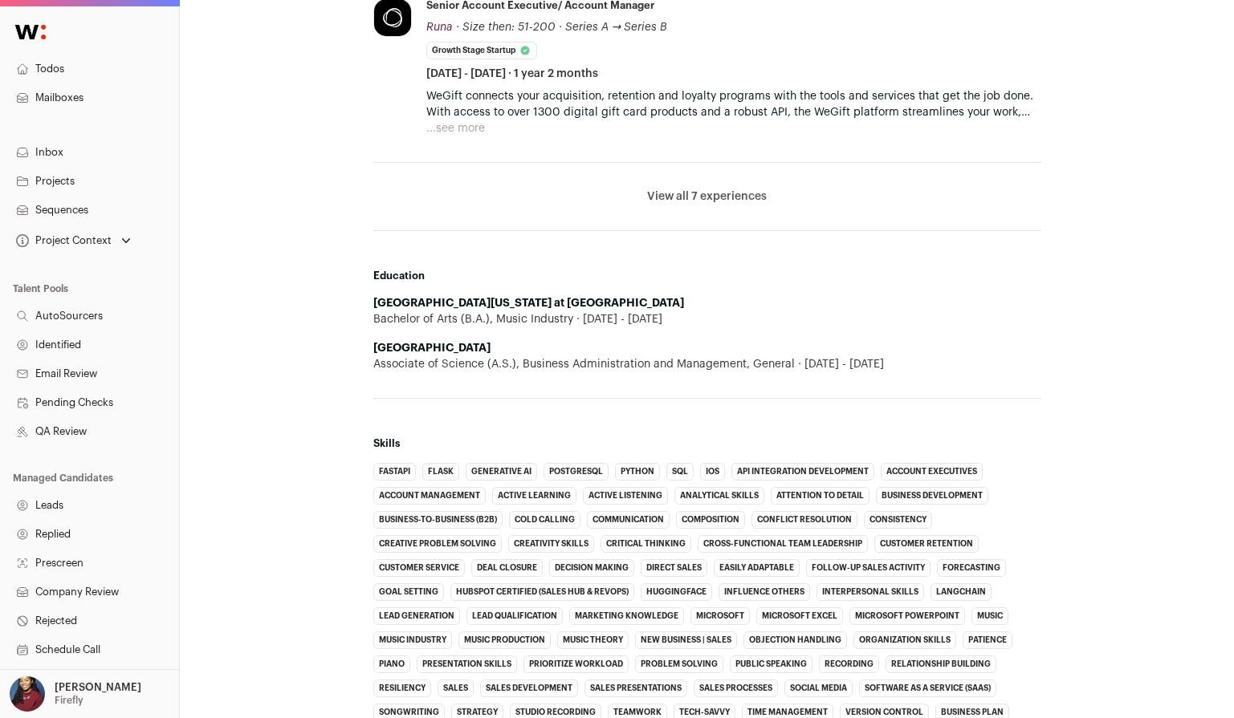
scroll to position [806, 0]
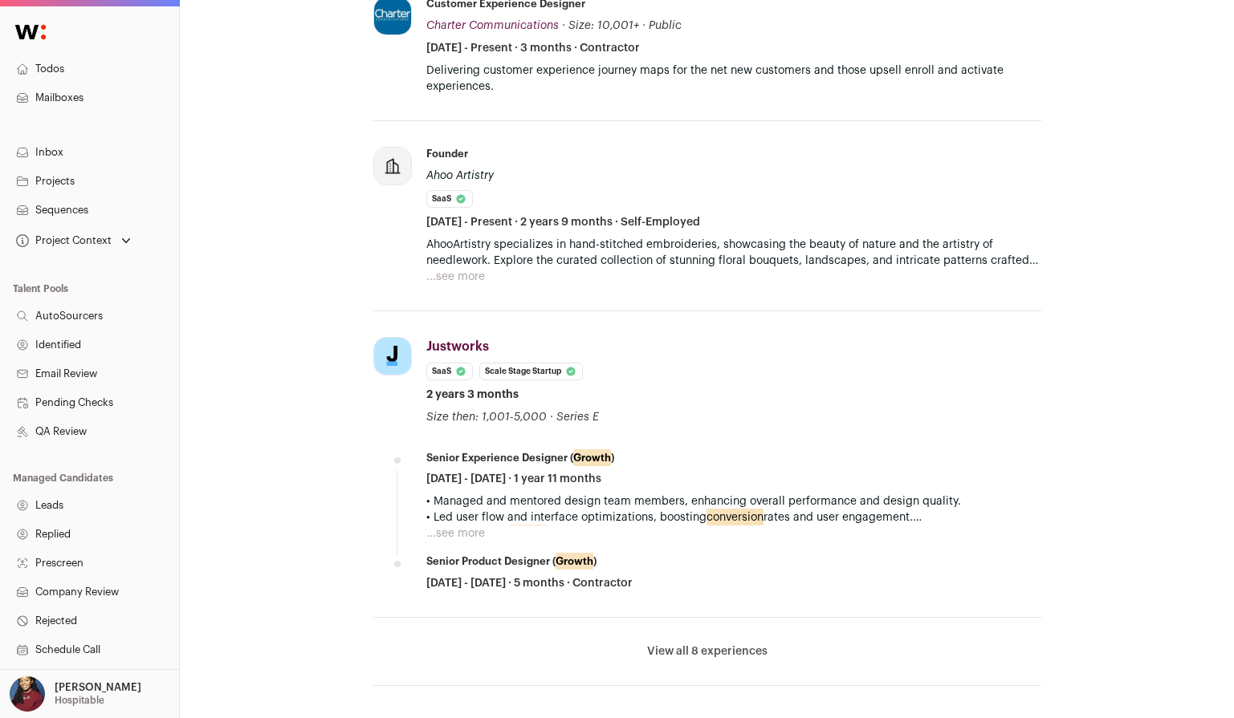
scroll to position [1120, 0]
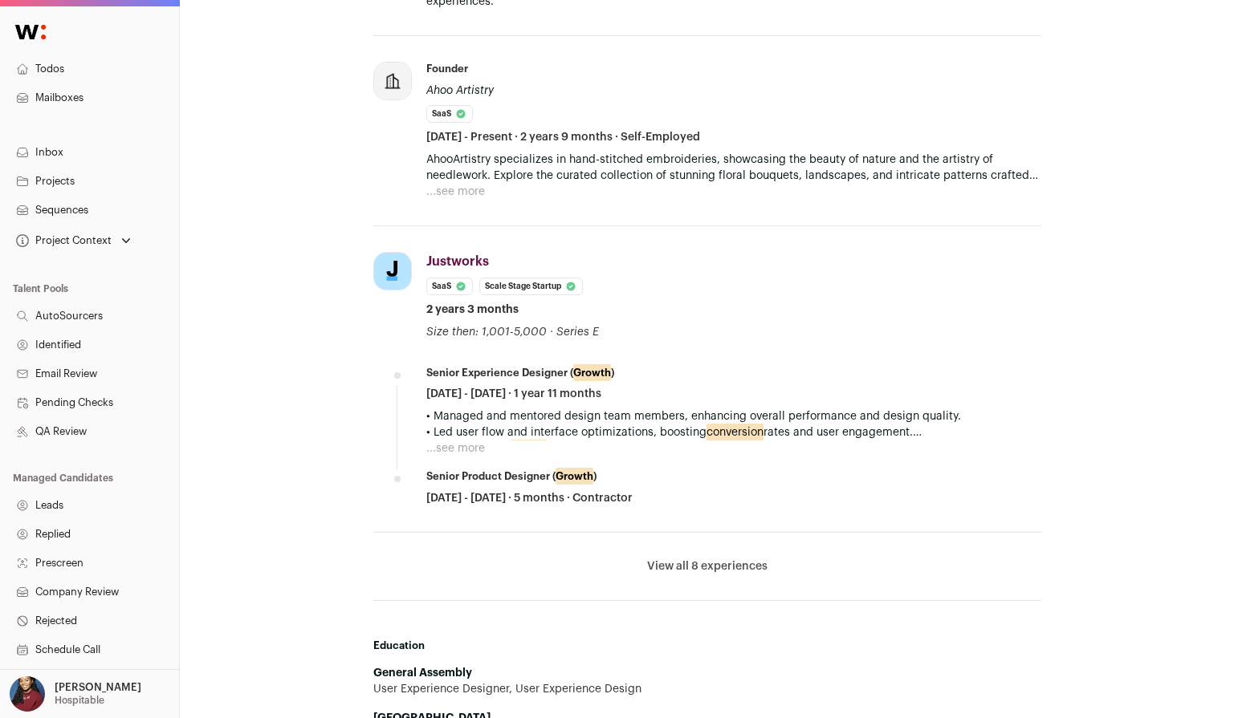
click at [689, 568] on button "View all 8 experiences" at bounding box center [707, 567] width 120 height 16
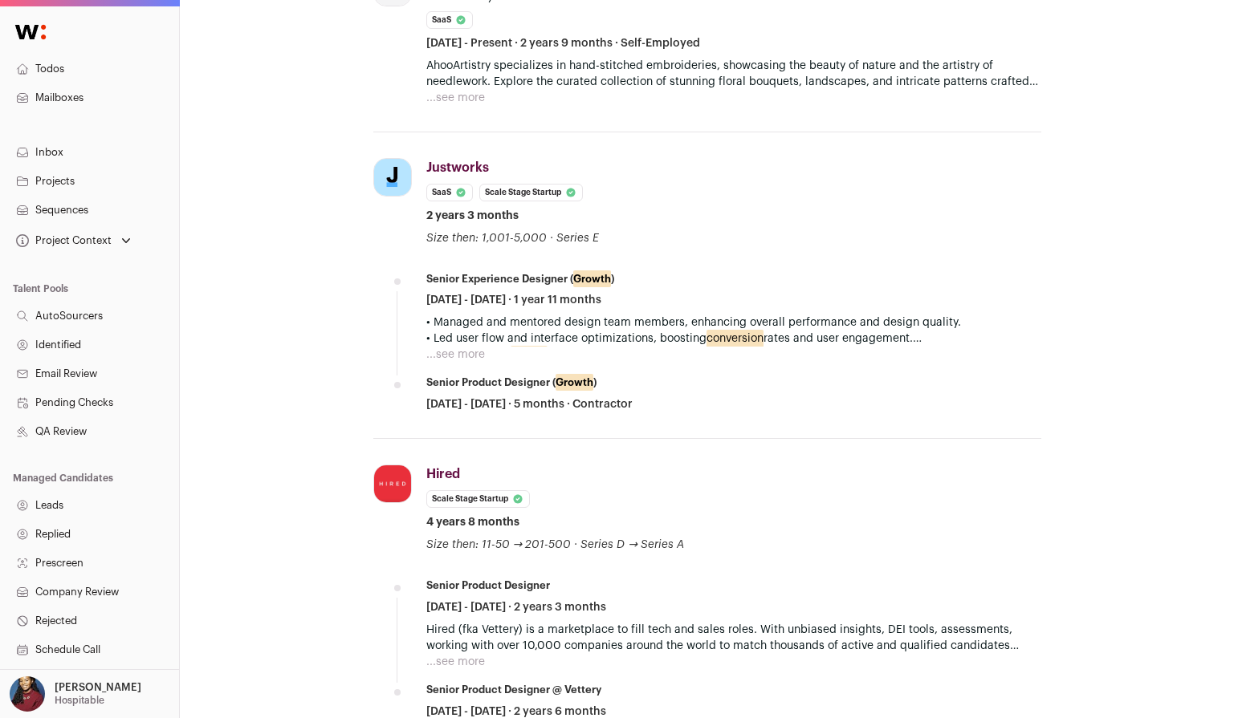
scroll to position [1337, 0]
